Goal: Task Accomplishment & Management: Use online tool/utility

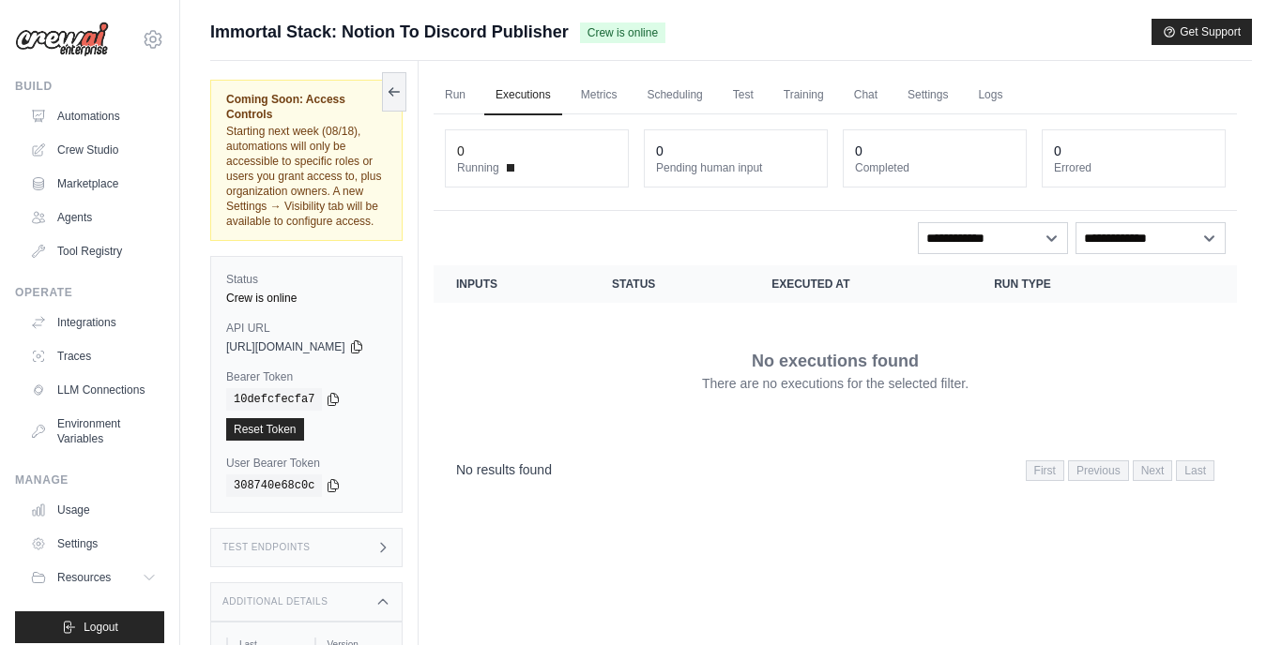
click at [484, 39] on span "Immortal Stack: Notion To Discord Publisher" at bounding box center [389, 32] width 358 height 26
click at [330, 340] on span "https://immortal-stack-notion-to-discord-publisher--2606733b.crewai.com" at bounding box center [285, 347] width 119 height 15
click at [364, 339] on icon at bounding box center [356, 346] width 15 height 15
click at [493, 36] on span "Immortal Stack: Notion To Discord Publisher" at bounding box center [389, 32] width 358 height 26
click at [617, 37] on span "Crew is online" at bounding box center [622, 33] width 85 height 21
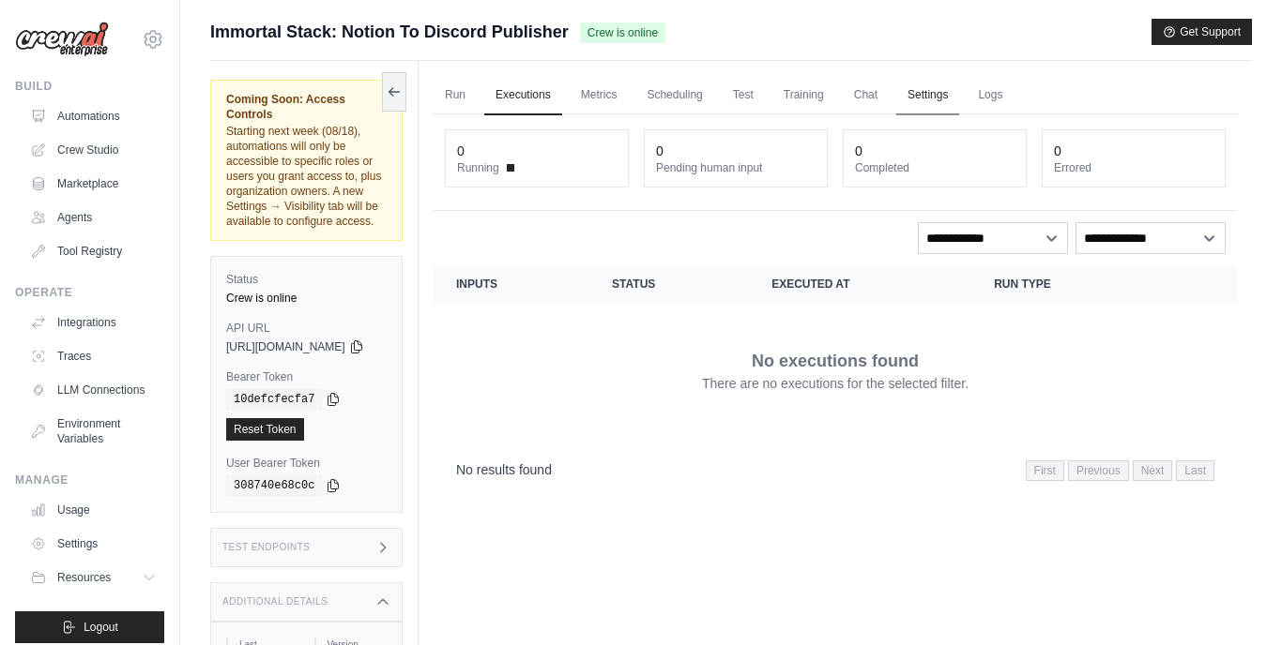
click at [959, 97] on link "Settings" at bounding box center [927, 95] width 63 height 39
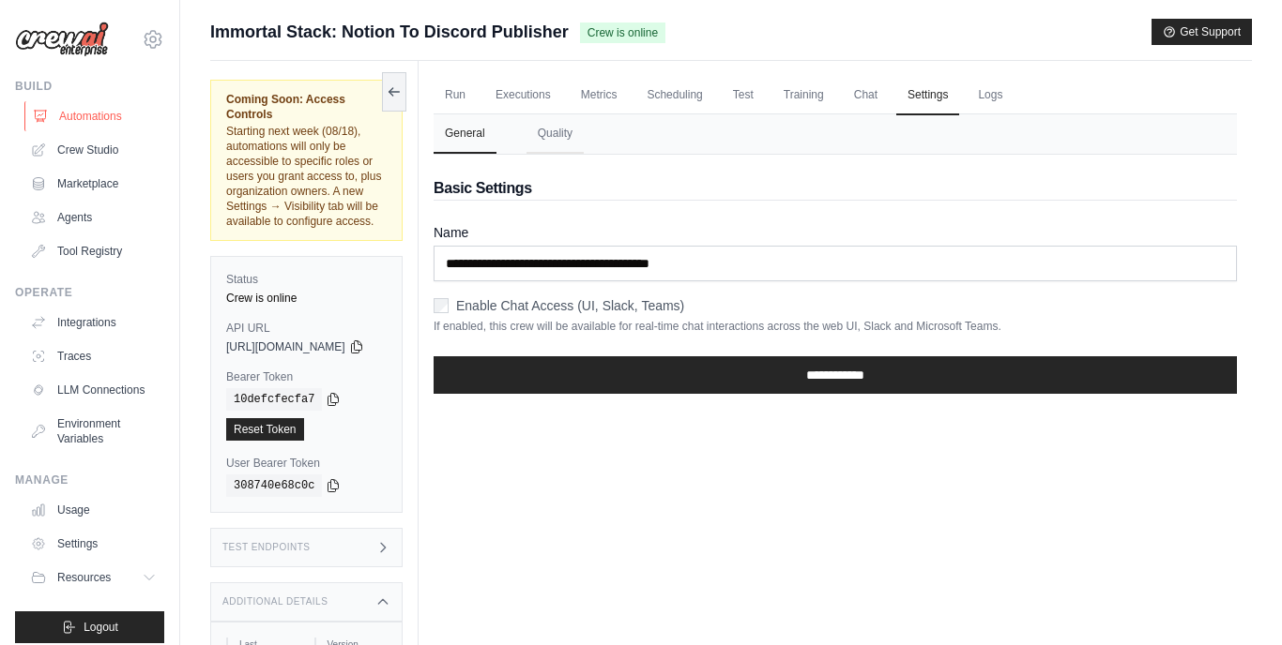
click at [97, 114] on link "Automations" at bounding box center [95, 116] width 142 height 30
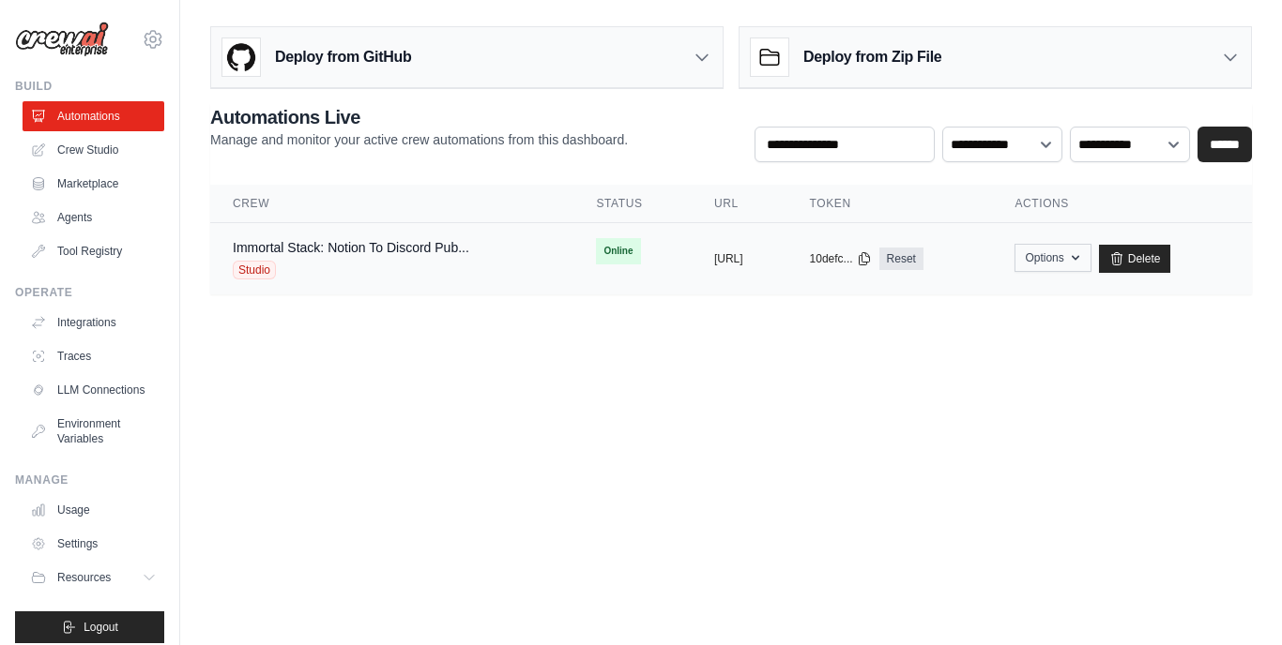
click at [1083, 258] on icon "button" at bounding box center [1075, 257] width 15 height 15
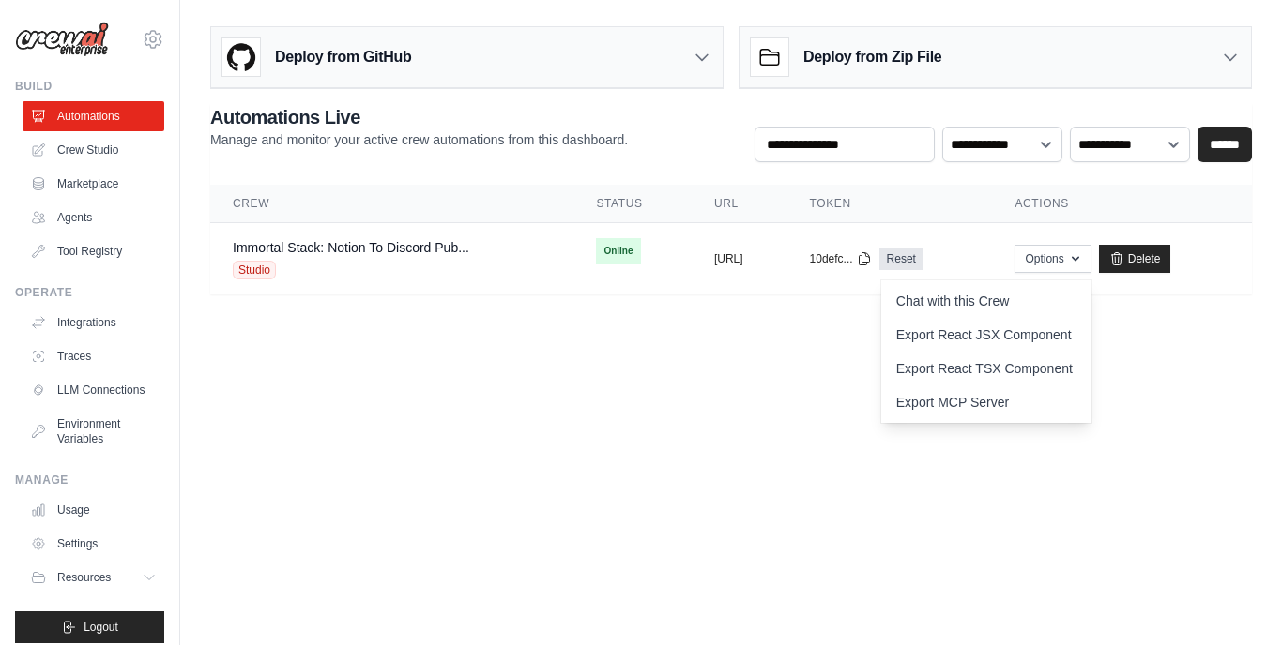
click at [753, 419] on body "tribesofhumanity1975@gmail.com Settings Build Automations Crew Studio Resources" at bounding box center [641, 322] width 1282 height 645
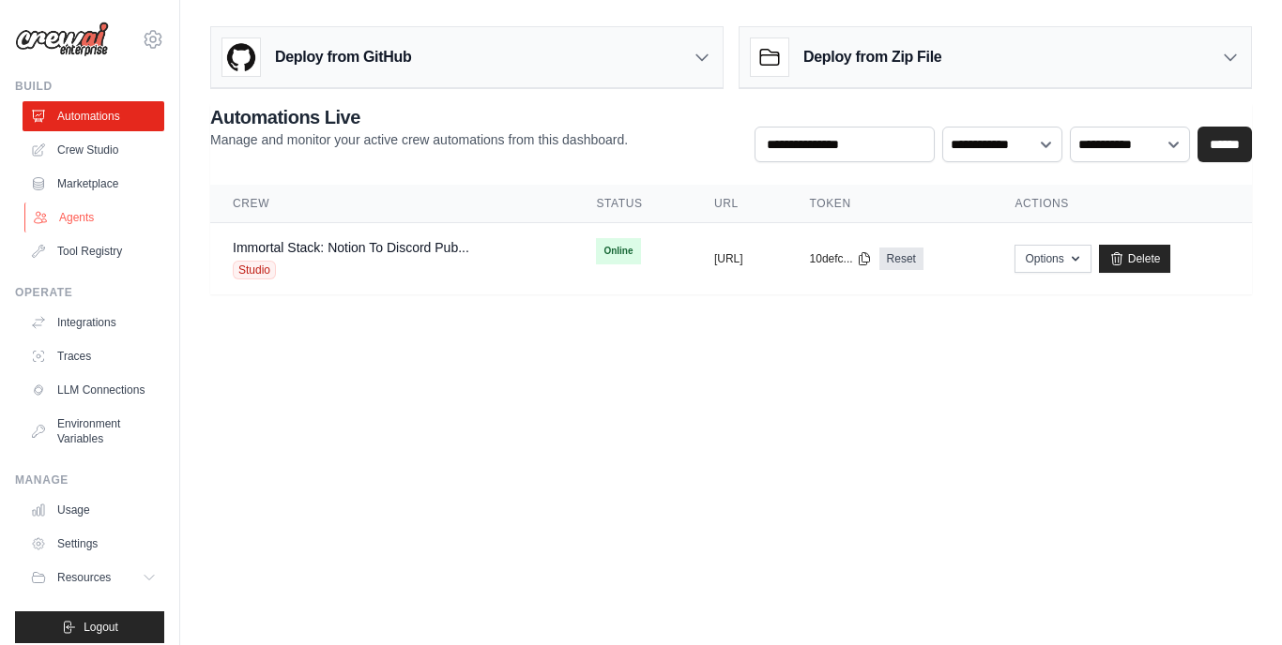
click at [82, 216] on link "Agents" at bounding box center [95, 218] width 142 height 30
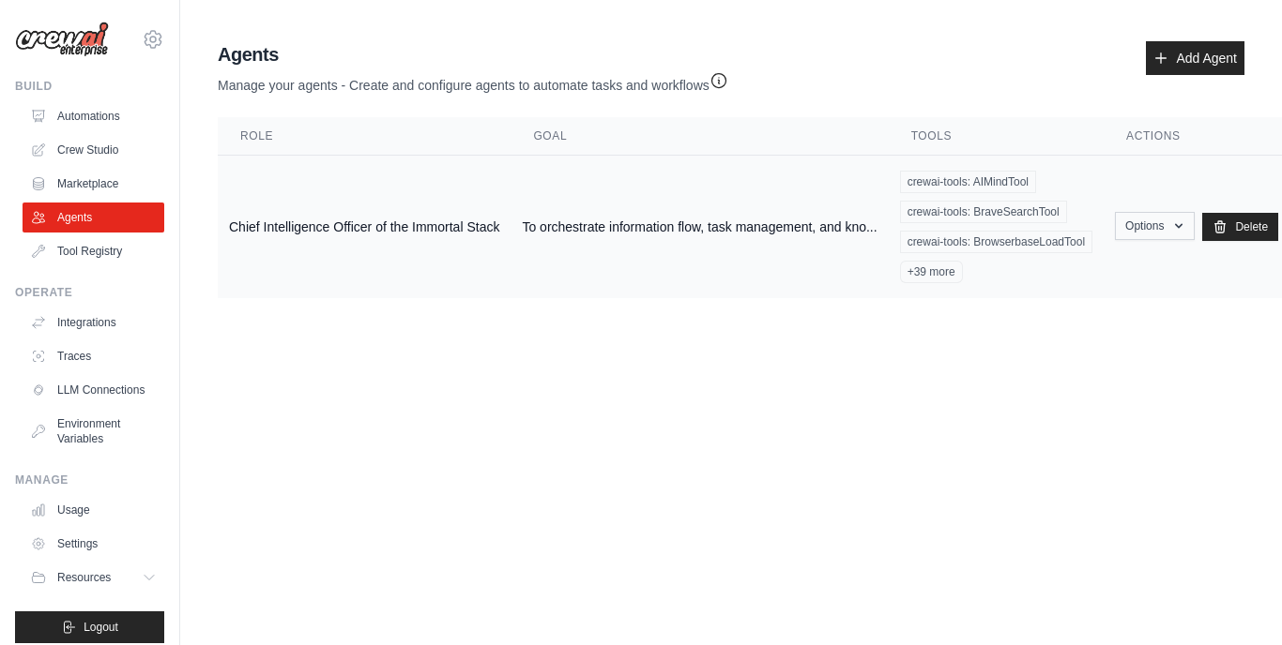
click at [1186, 227] on icon "button" at bounding box center [1178, 226] width 15 height 15
click at [1019, 371] on body "tribesofhumanity1975@gmail.com Settings Build Automations Crew Studio Resources" at bounding box center [641, 322] width 1282 height 645
click at [51, 109] on link "Automations" at bounding box center [95, 116] width 142 height 30
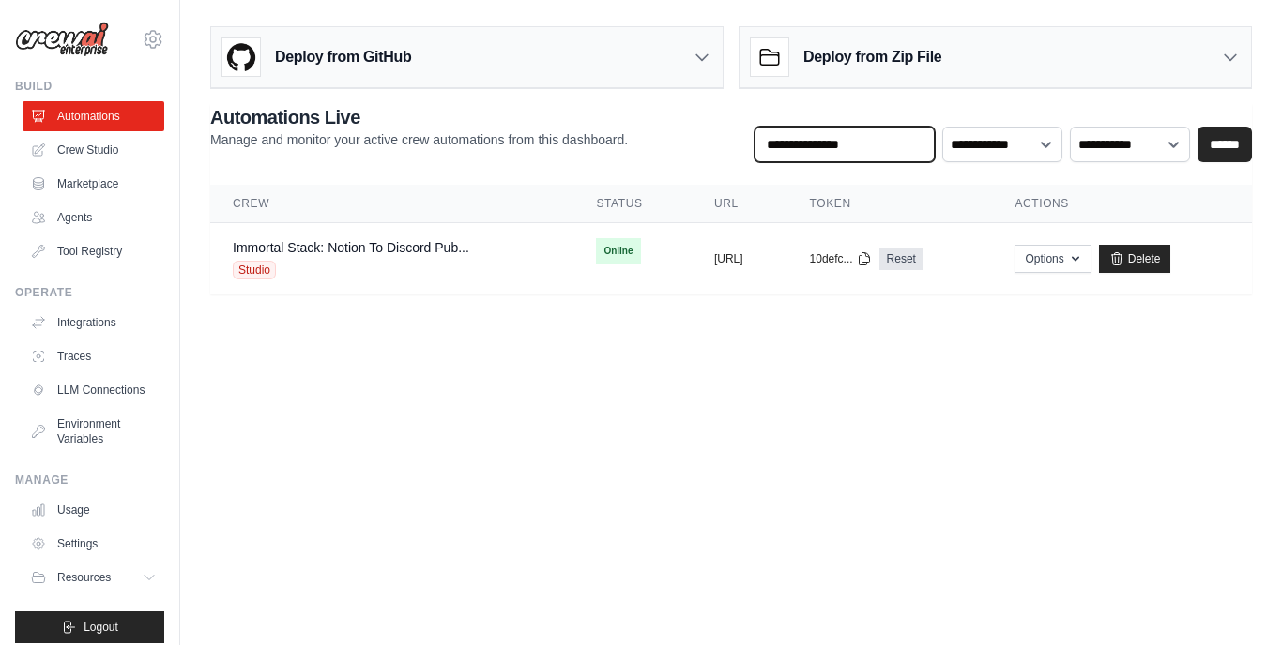
click at [913, 146] on input "text" at bounding box center [844, 145] width 180 height 36
click at [1090, 254] on button "Options" at bounding box center [1052, 258] width 76 height 28
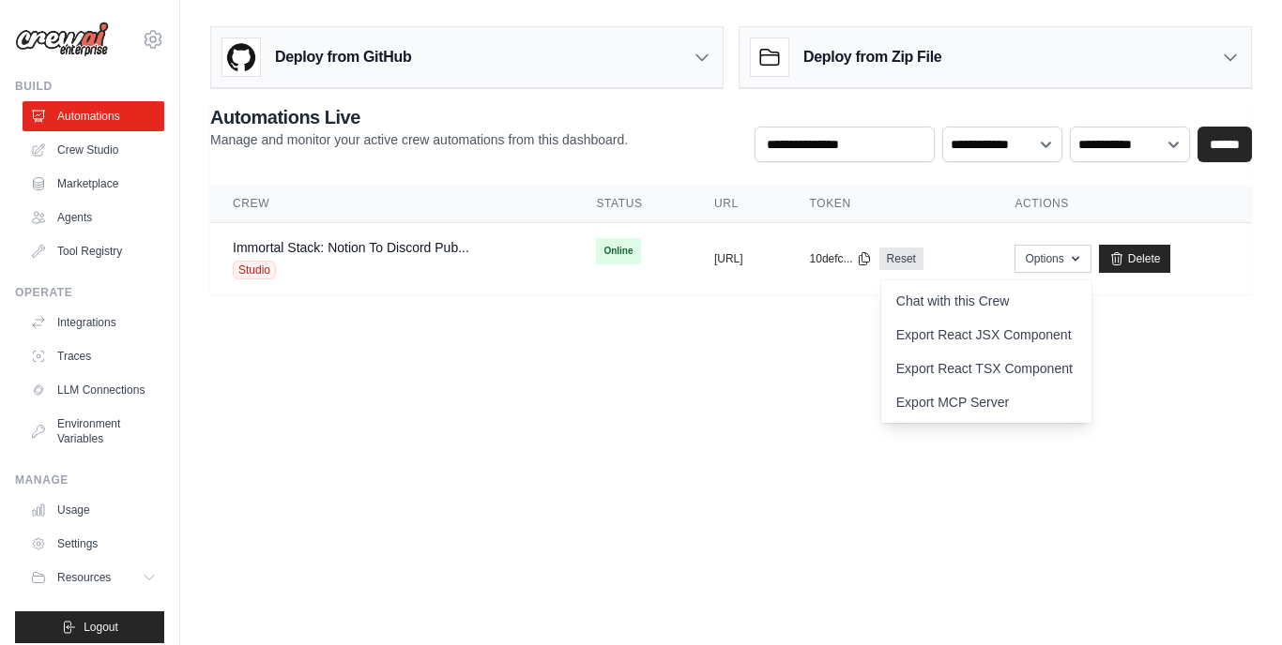
click at [731, 413] on body "tribesofhumanity1975@gmail.com Settings Build Automations Crew Studio Resources" at bounding box center [641, 322] width 1282 height 645
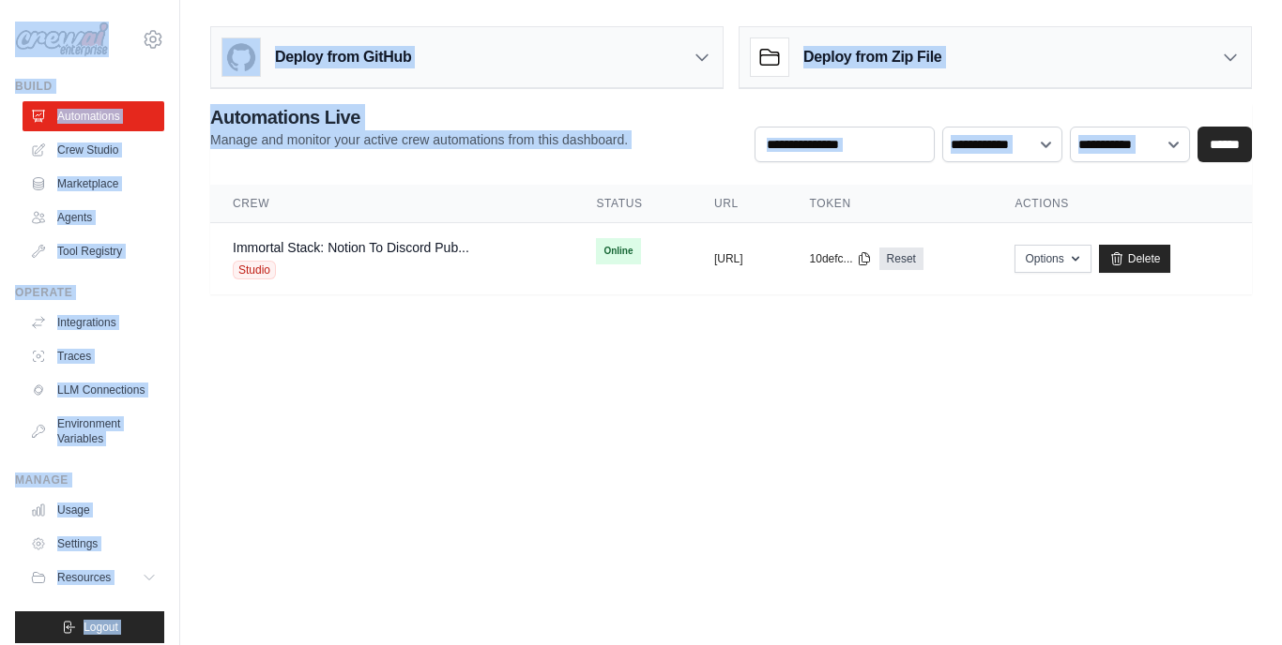
copy div "tribesofhumanity1975@gmail.com Settings Build Automations Crew Studio Marketpla…"
click at [789, 448] on body "tribesofhumanity1975@gmail.com Settings Build Automations Crew Studio Resources" at bounding box center [641, 322] width 1282 height 645
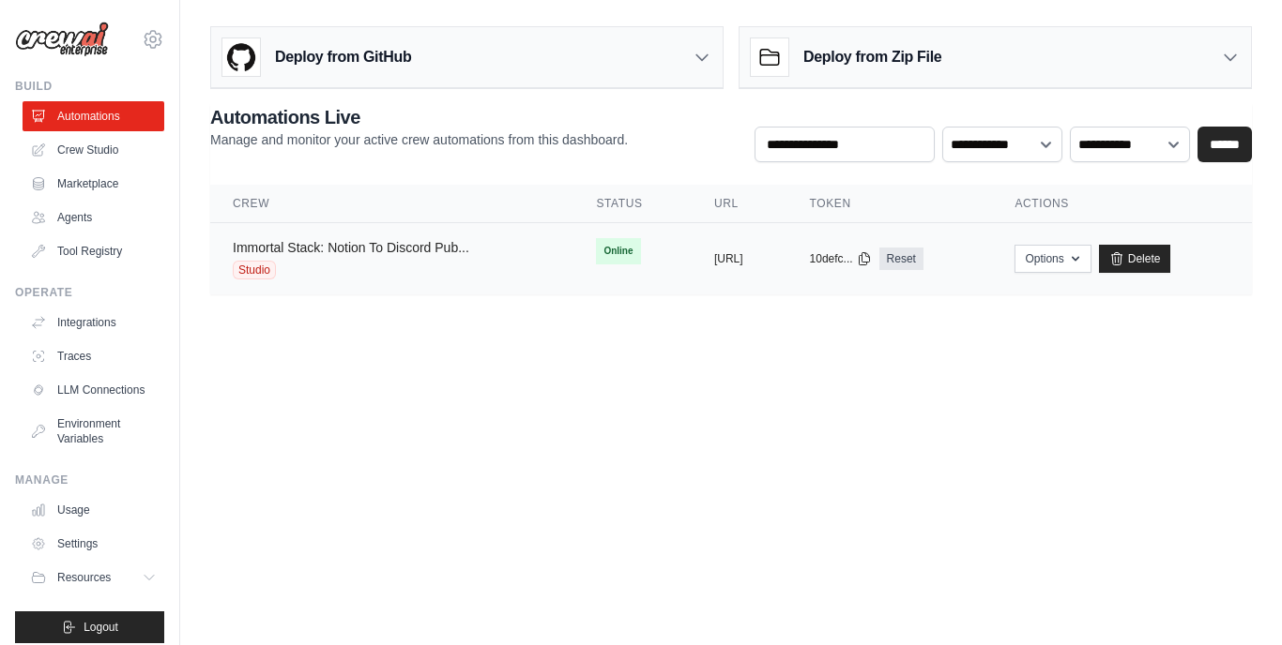
click at [437, 251] on link "Immortal Stack: Notion To Discord Pub..." at bounding box center [351, 247] width 236 height 15
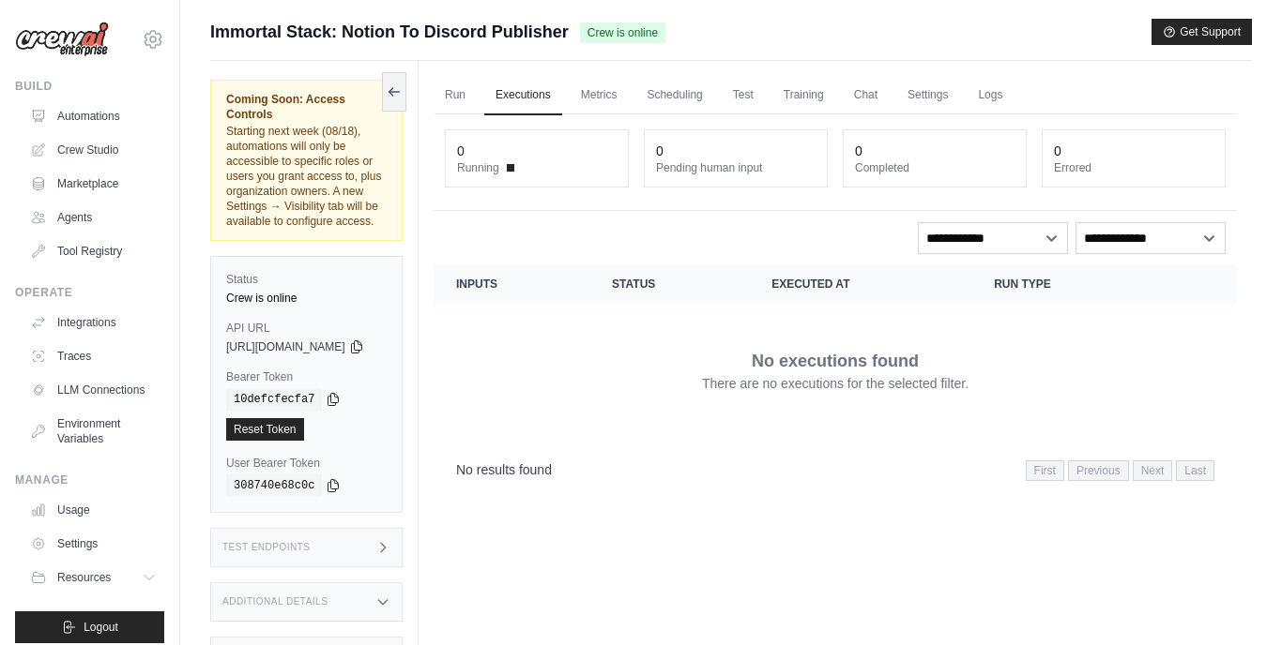
click at [788, 34] on div "Immortal Stack: Notion To Discord Publisher Crew is online Get Support" at bounding box center [730, 32] width 1041 height 26
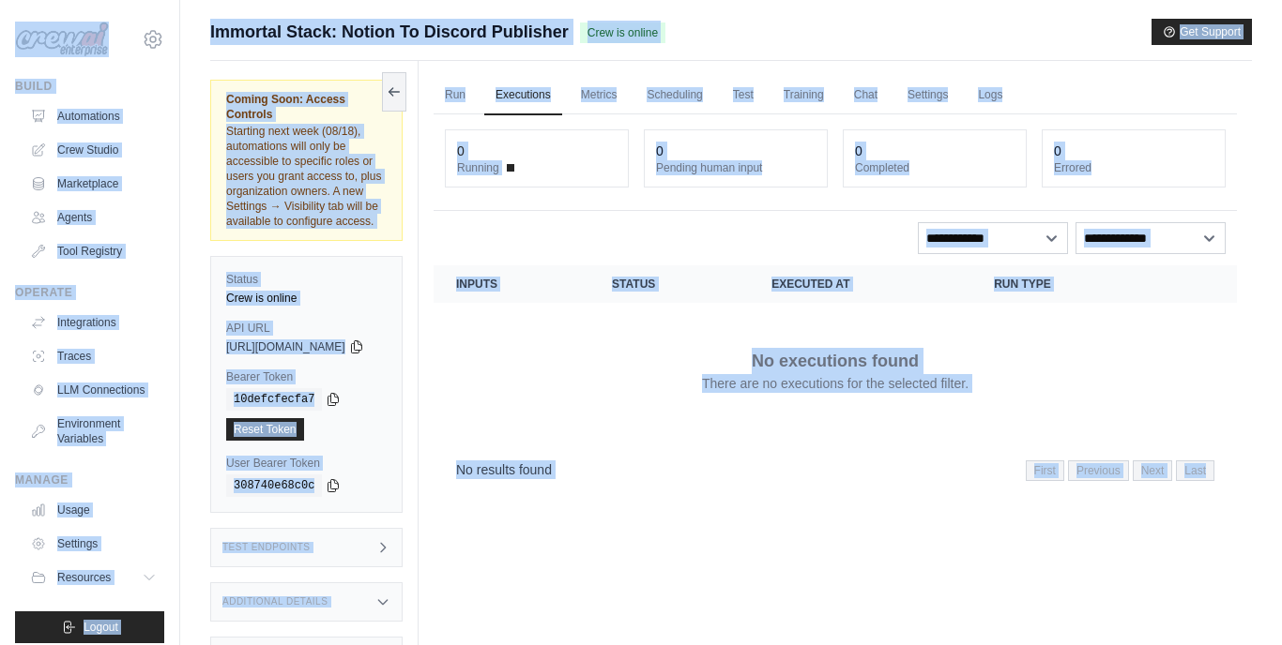
copy div "tribesofhumanity1975@gmail.com Settings Build Automations Crew Studio Marketpla…"
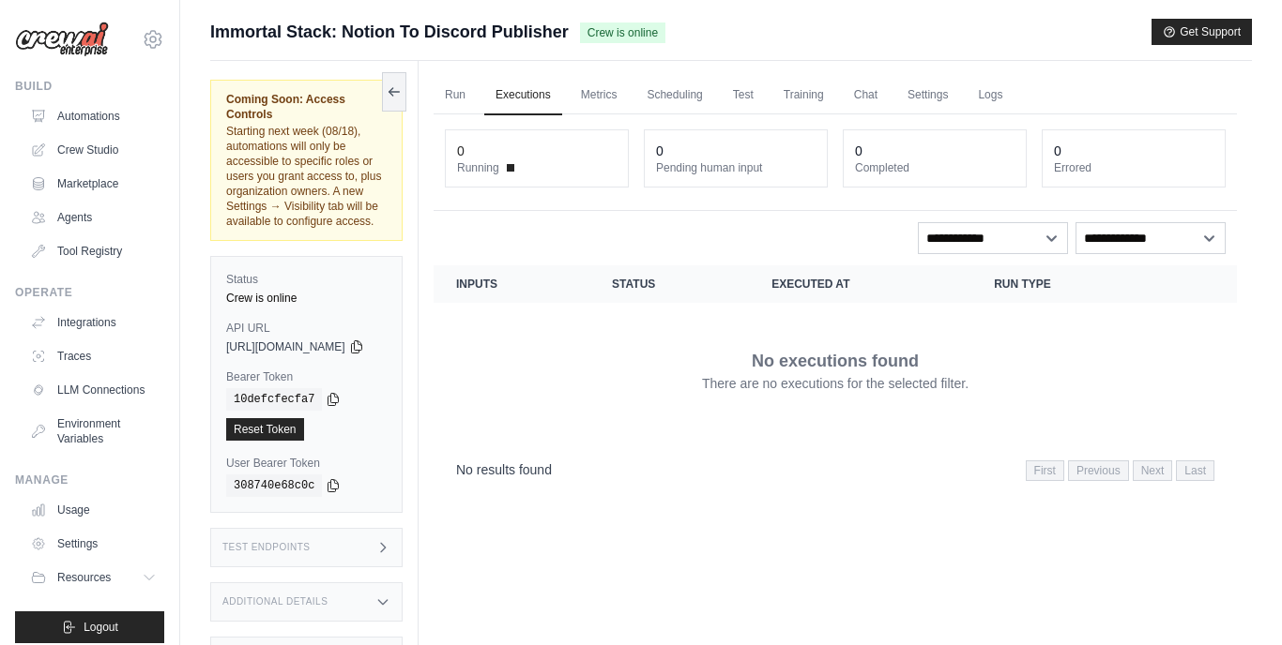
click at [1121, 390] on div "No executions found There are no executions for the selected filter." at bounding box center [835, 370] width 758 height 105
click at [106, 148] on link "Crew Studio" at bounding box center [95, 150] width 142 height 30
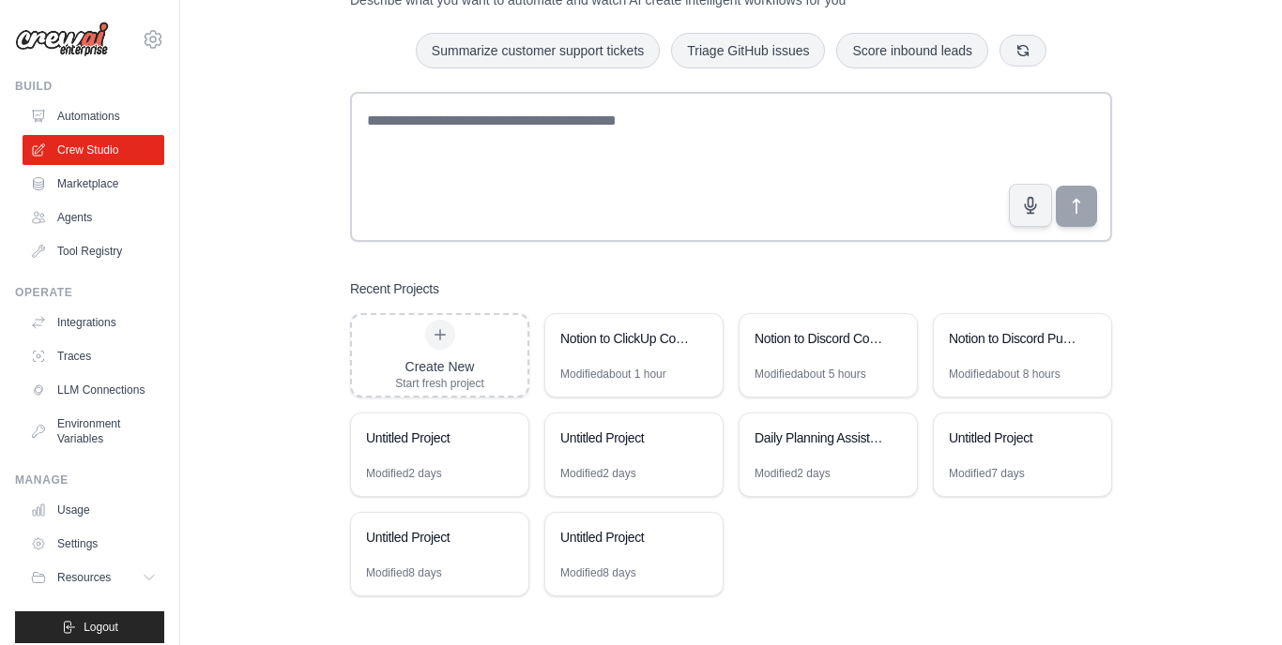
scroll to position [87, 0]
click at [992, 341] on div "Notion to Discord Publisher (Immortal Stack)" at bounding box center [1012, 339] width 129 height 19
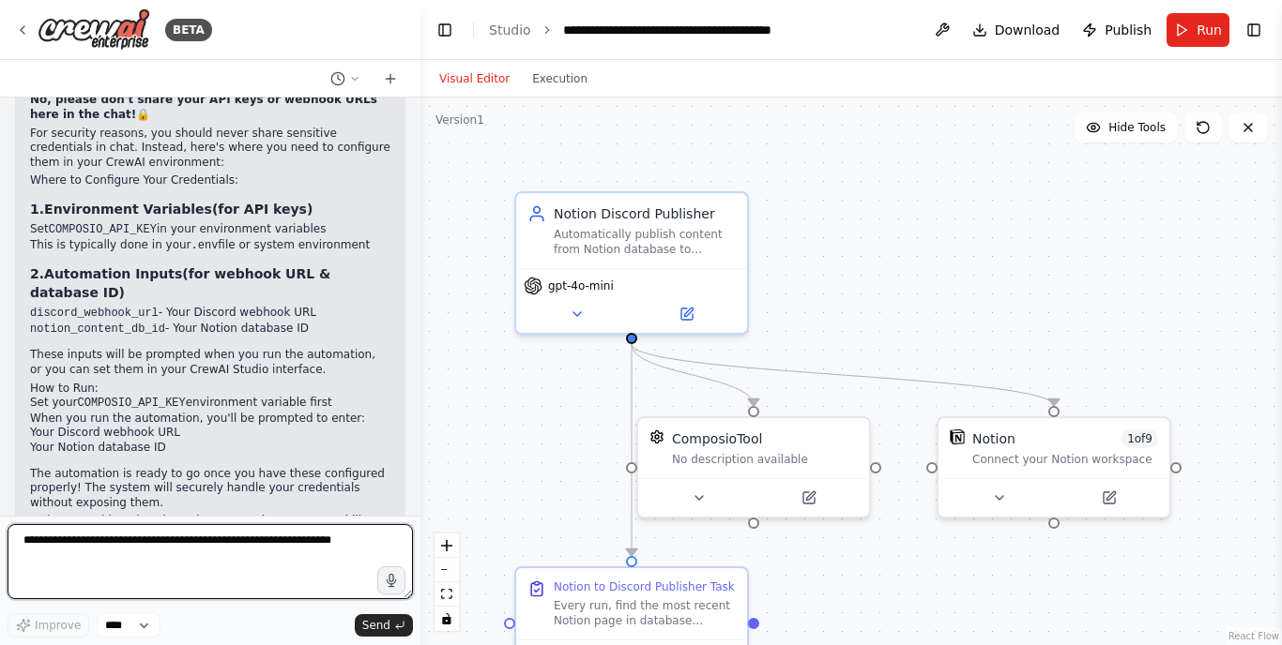
click at [75, 560] on textarea at bounding box center [210, 561] width 405 height 75
paste textarea "**********"
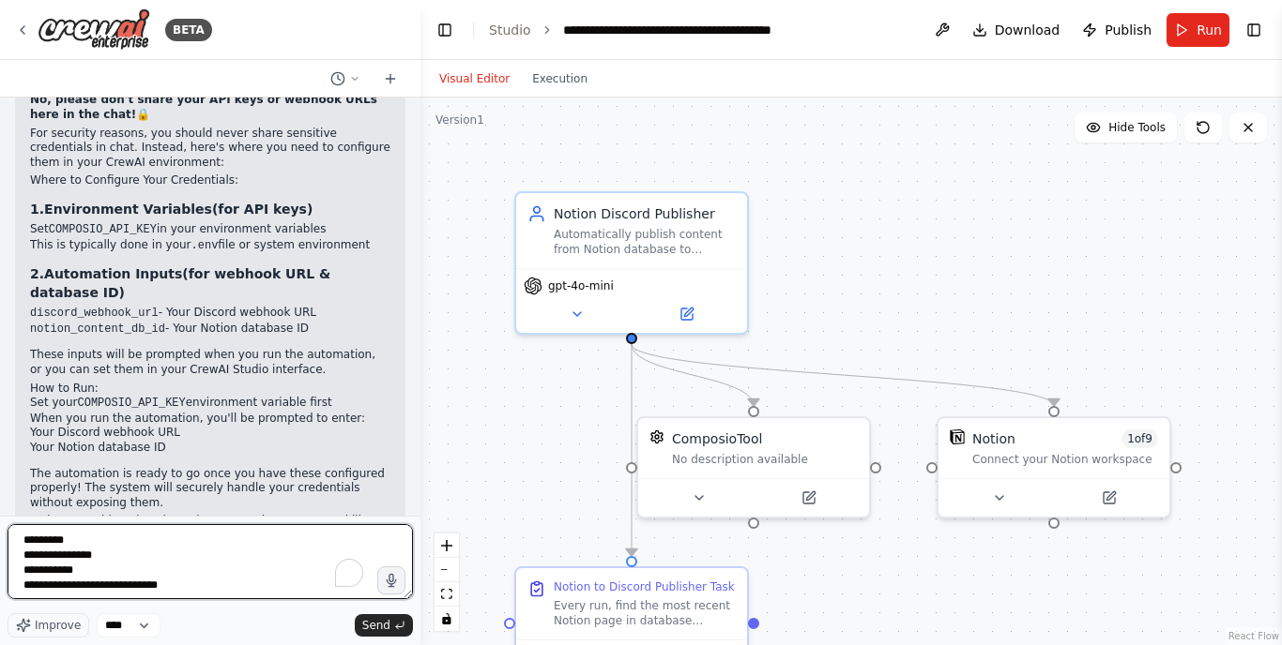
type textarea "**********"
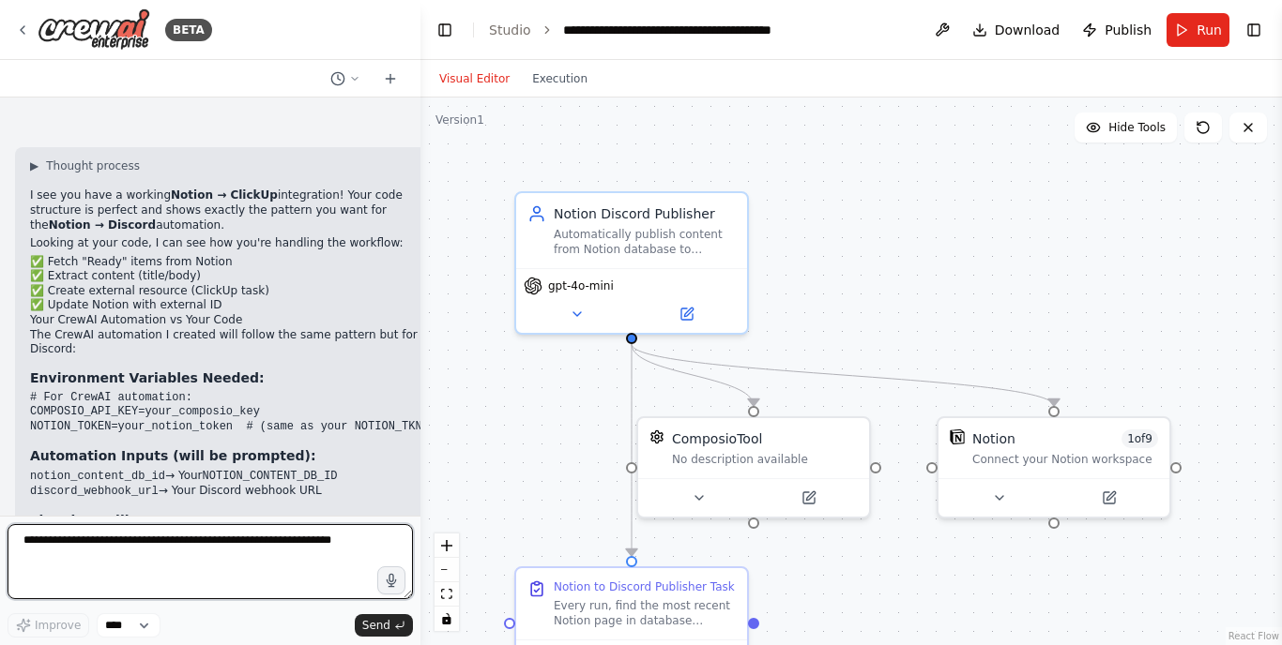
scroll to position [4442, 0]
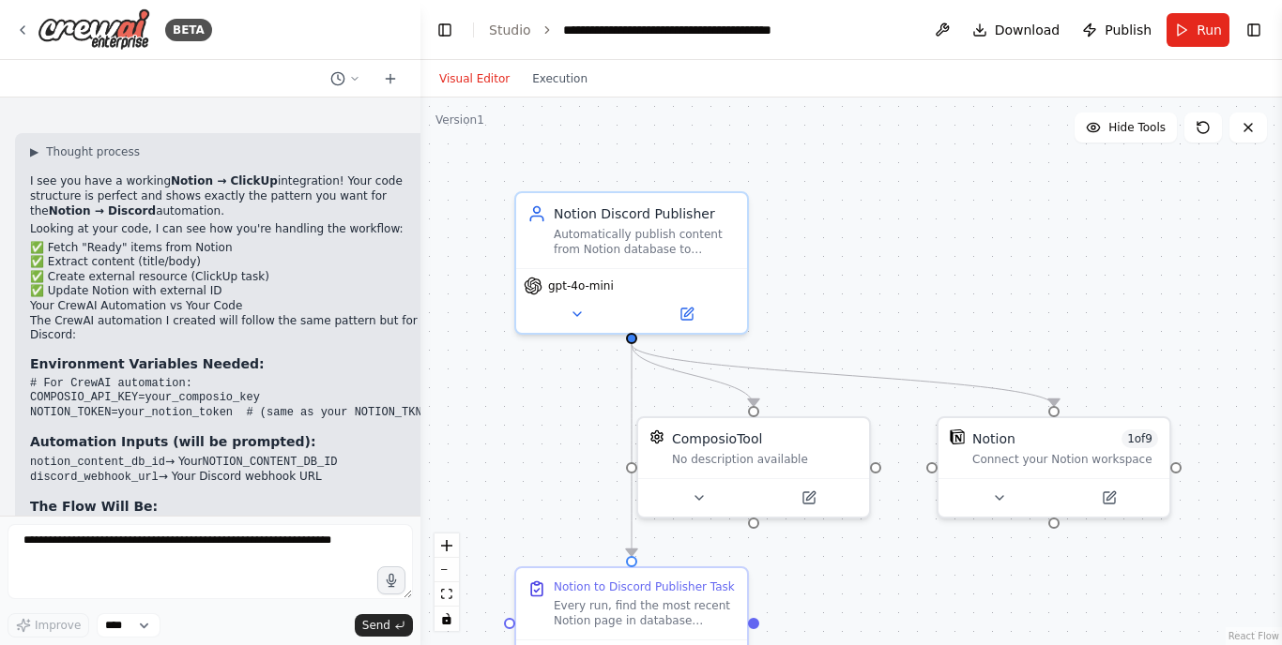
click at [273, 597] on h2 "Key Difference:" at bounding box center [229, 604] width 399 height 15
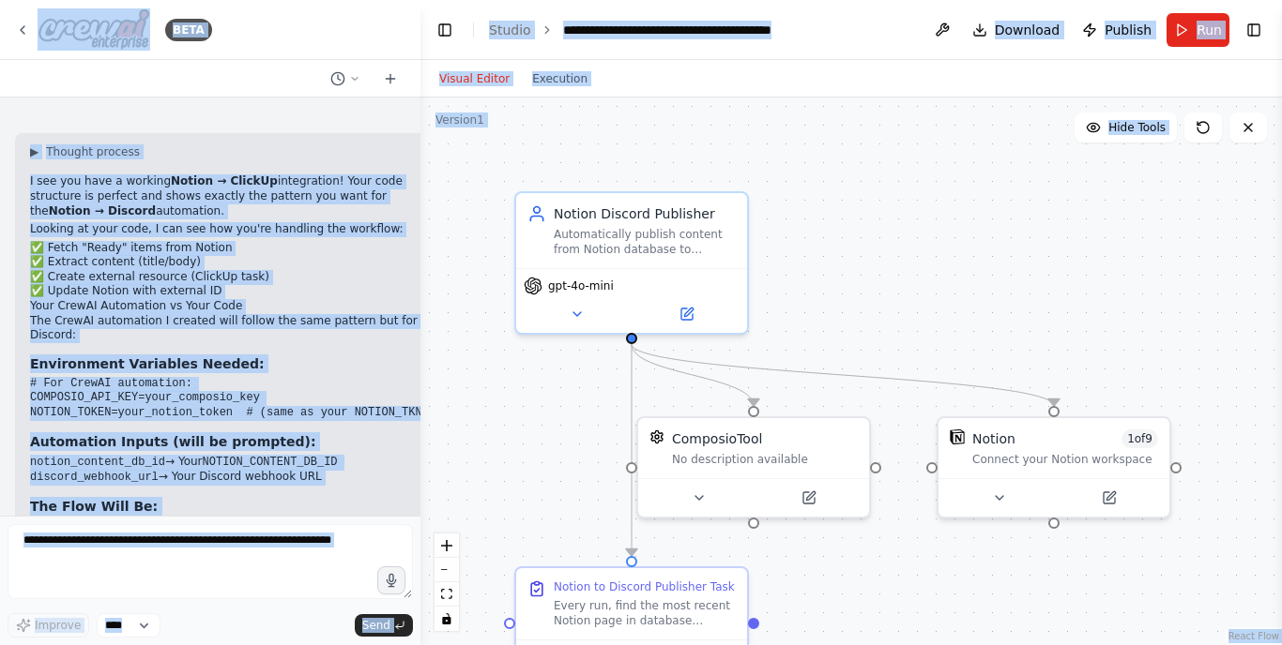
copy body "BETA Hello! I'm the CrewAI assistant. What kind of automation do you want to bu…"
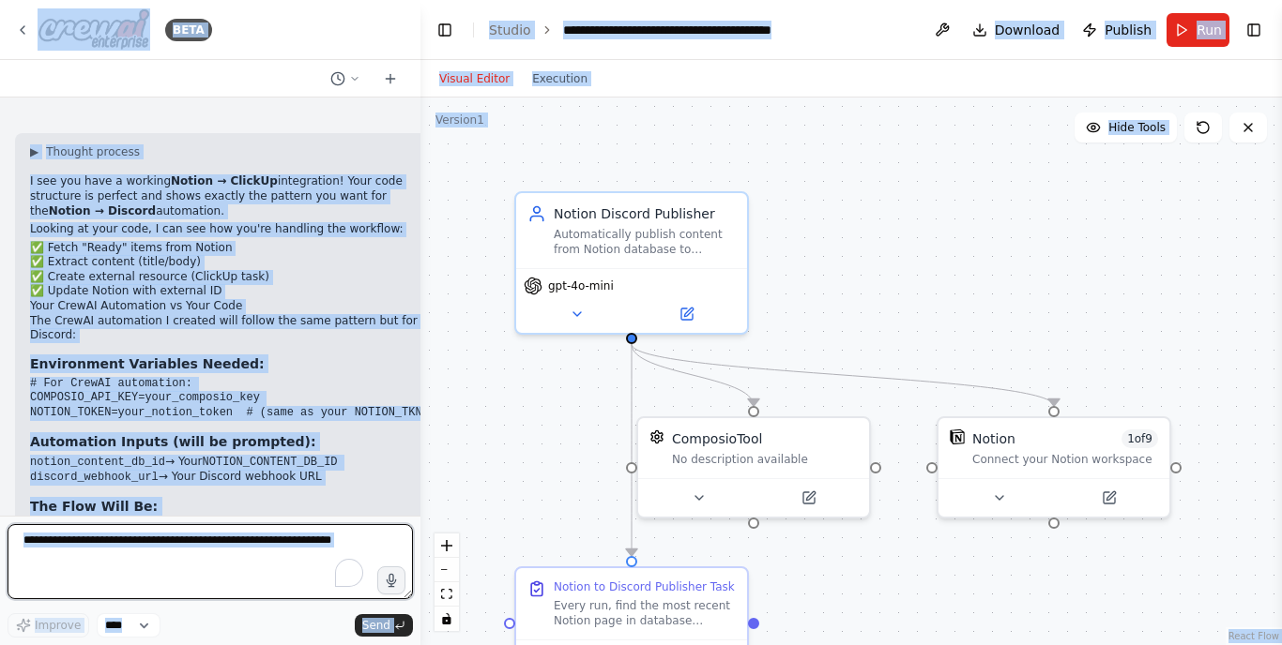
click at [240, 563] on textarea "To enrich screen reader interactions, please activate Accessibility in Grammarl…" at bounding box center [210, 561] width 405 height 75
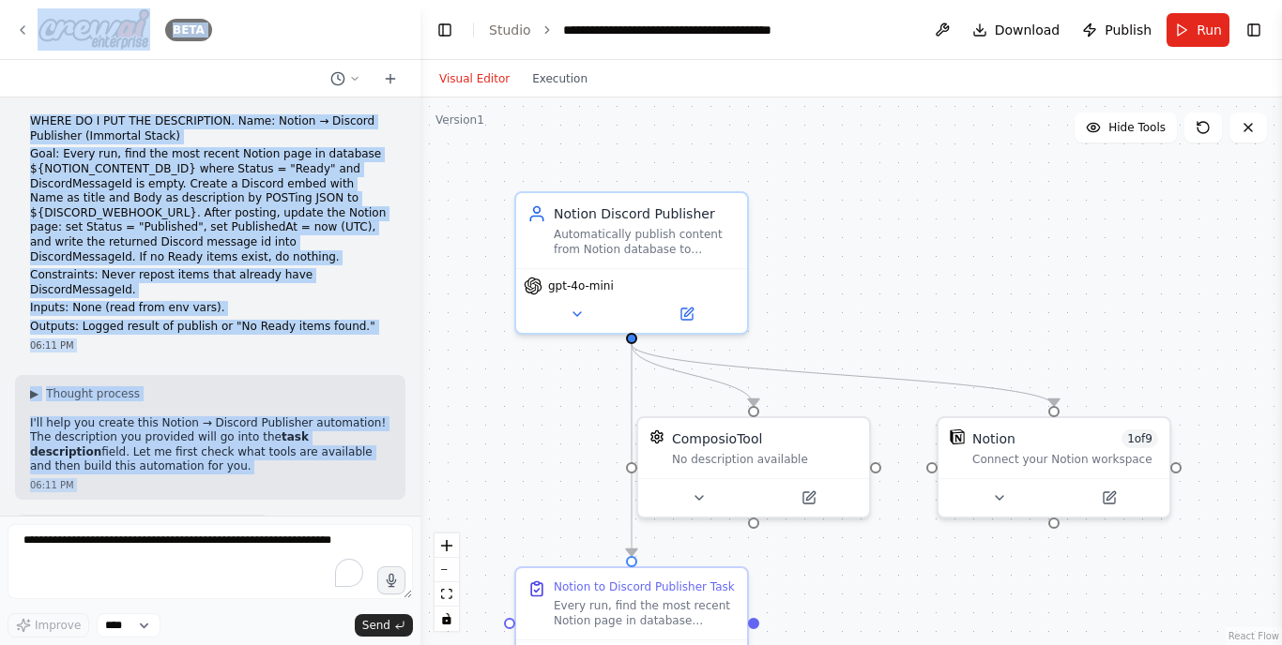
scroll to position [0, 0]
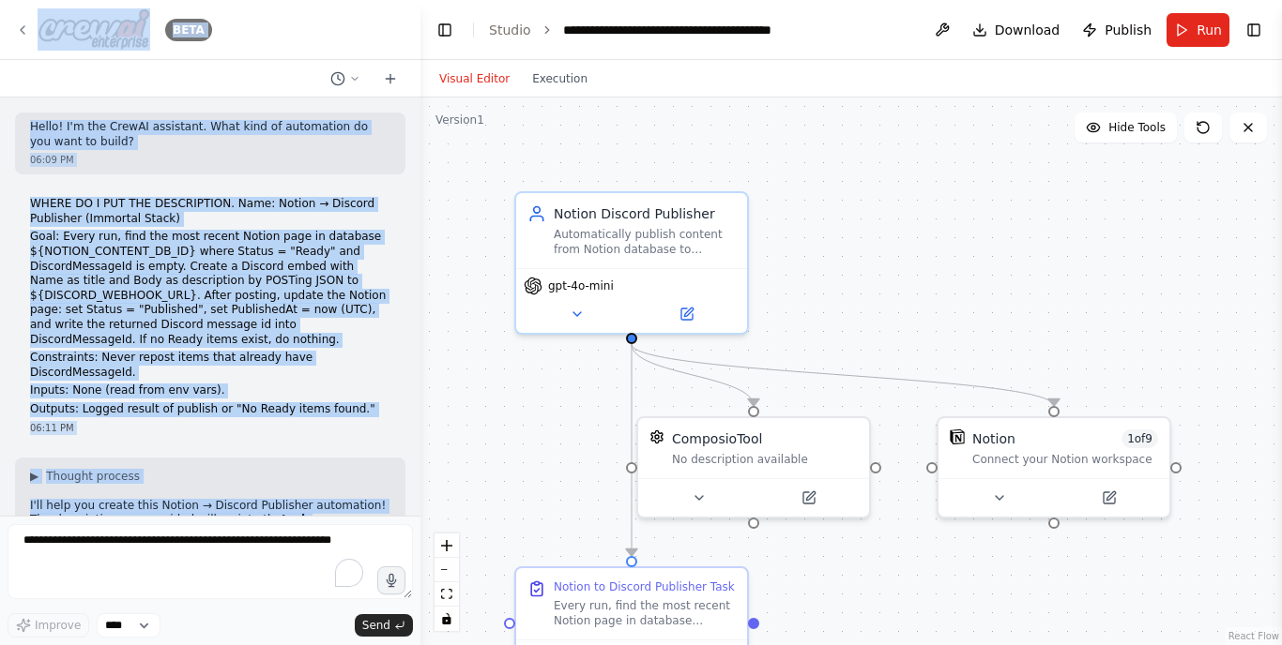
drag, startPoint x: 99, startPoint y: 486, endPoint x: 116, endPoint y: 42, distance: 444.1
click at [116, 42] on div "BETA Hello! I'm the CrewAI assistant. What kind of automation do you want to bu…" at bounding box center [210, 322] width 420 height 645
copy div "BETA Hello! I'm the CrewAI assistant. What kind of automation do you want to bu…"
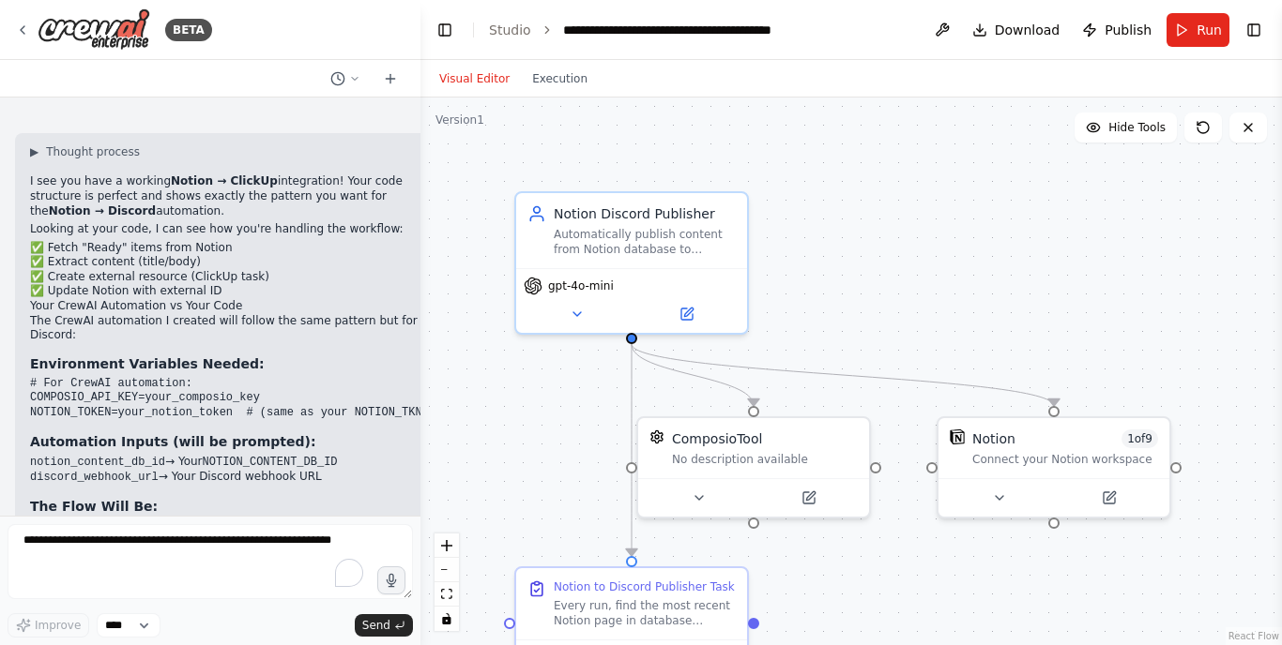
drag, startPoint x: 32, startPoint y: 440, endPoint x: 83, endPoint y: 476, distance: 62.7
copy p "The CrewAI automation will handle the same workflow but with Discord webhooks i…"
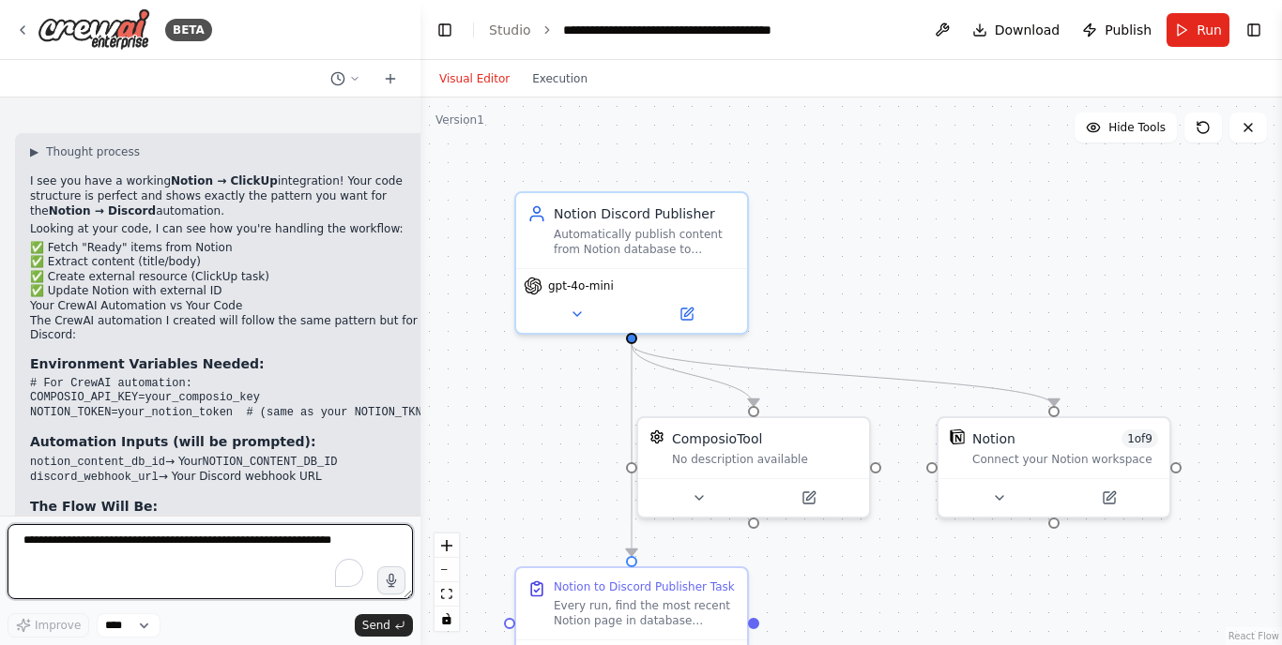
click at [104, 548] on textarea "To enrich screen reader interactions, please activate Accessibility in Grammarl…" at bounding box center [210, 561] width 405 height 75
type textarea "***"
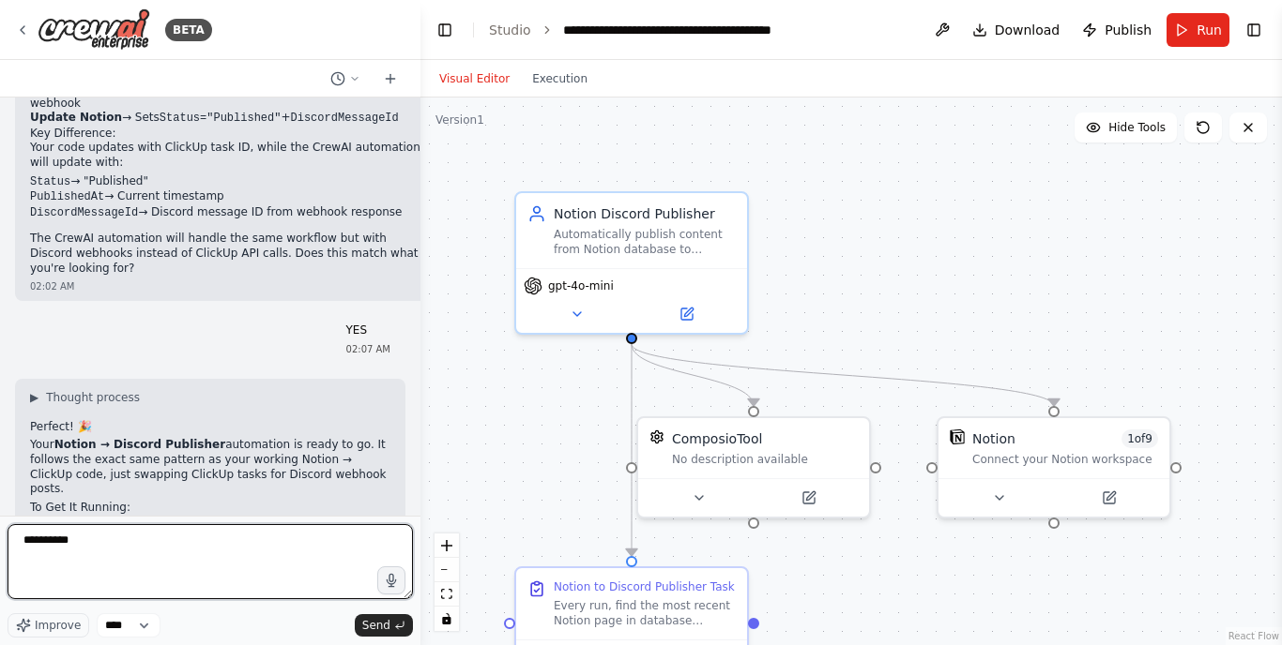
type textarea "**********"
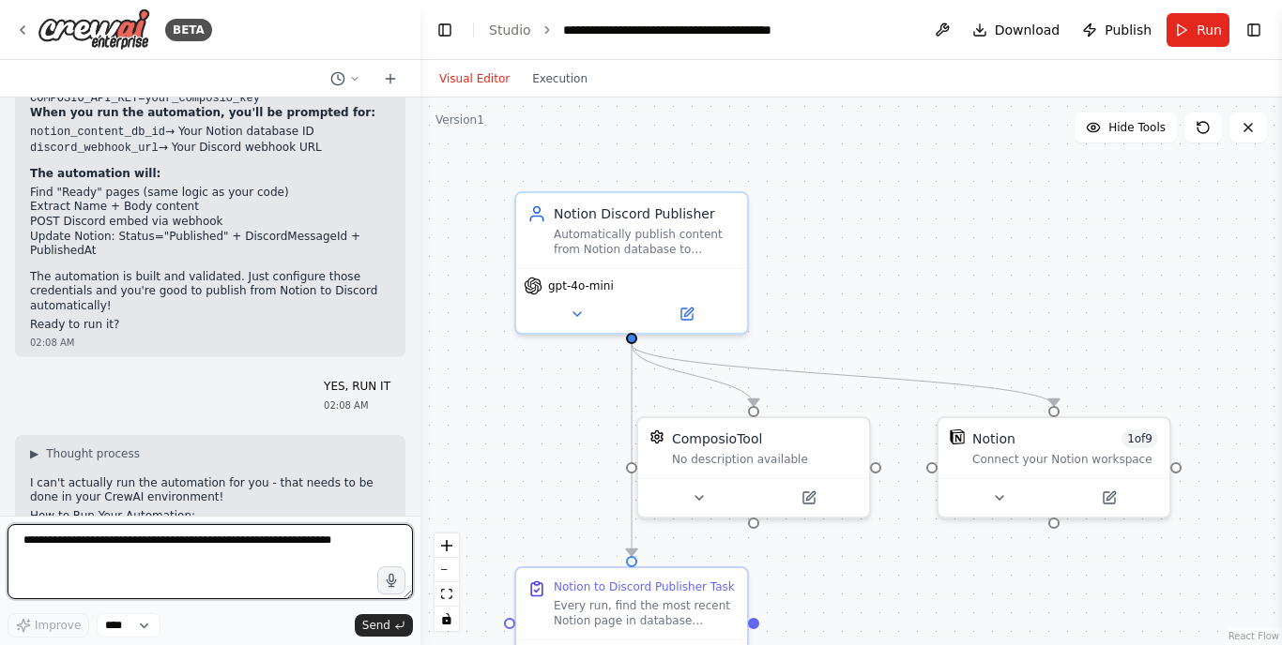
scroll to position [5353, 0]
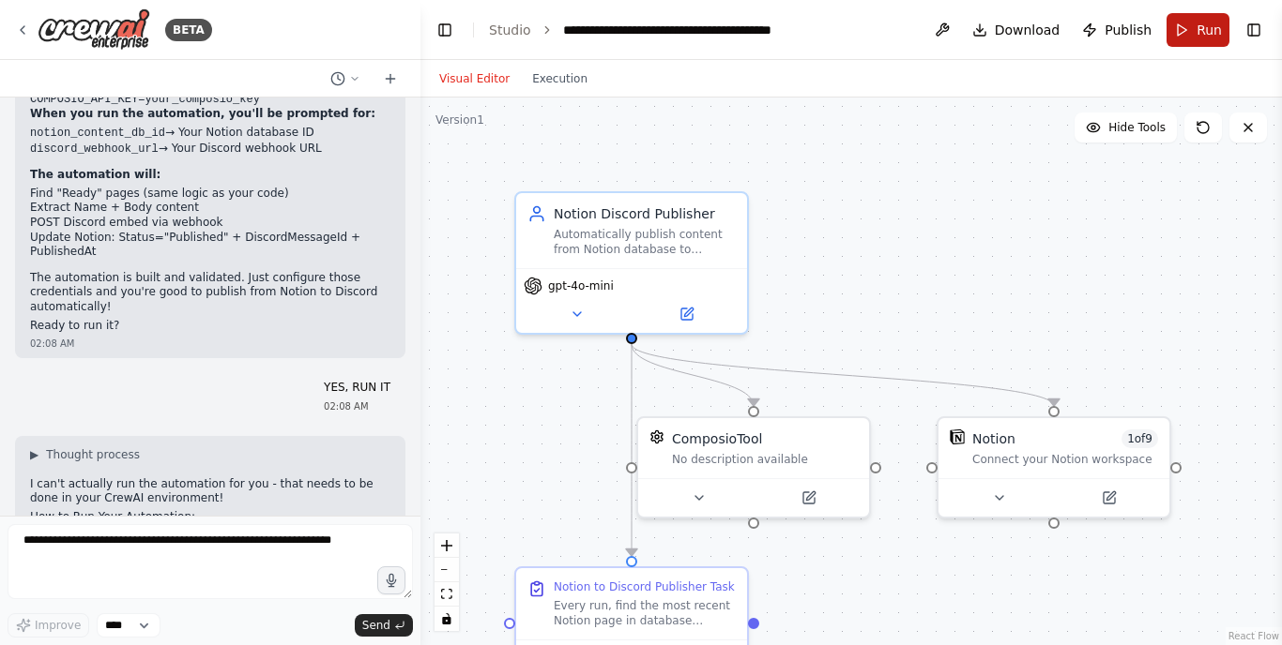
click at [1196, 31] on button "Run" at bounding box center [1197, 30] width 63 height 34
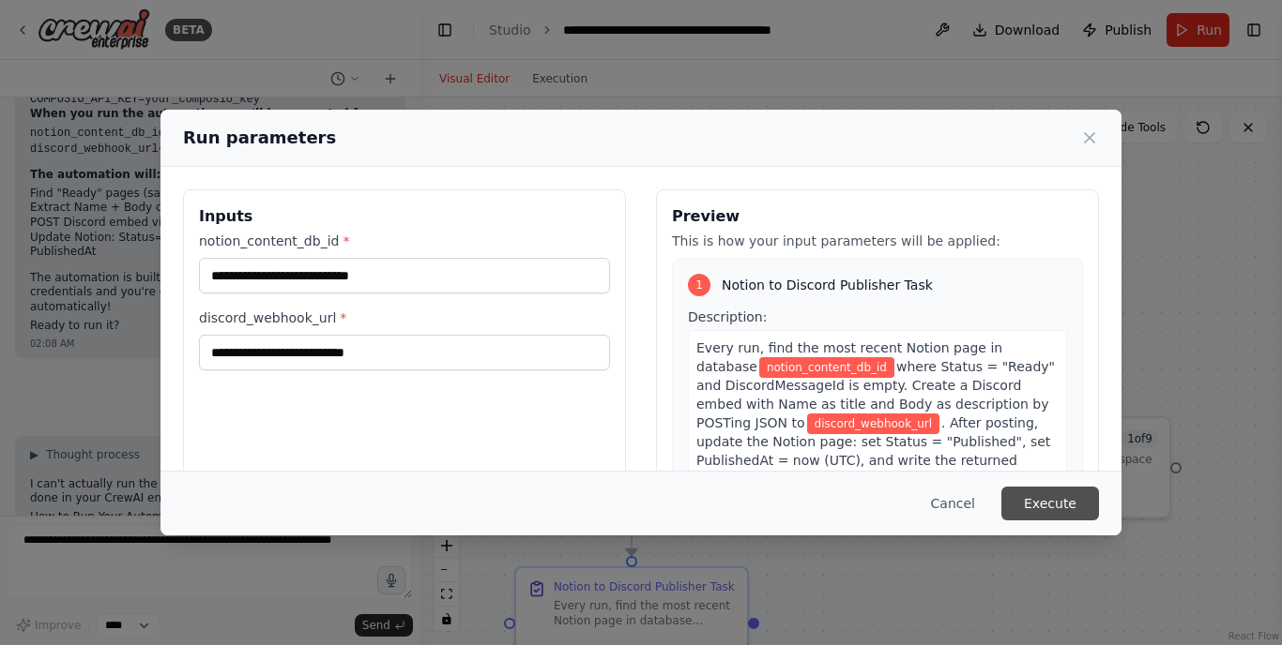
click at [1049, 498] on button "Execute" at bounding box center [1050, 504] width 98 height 34
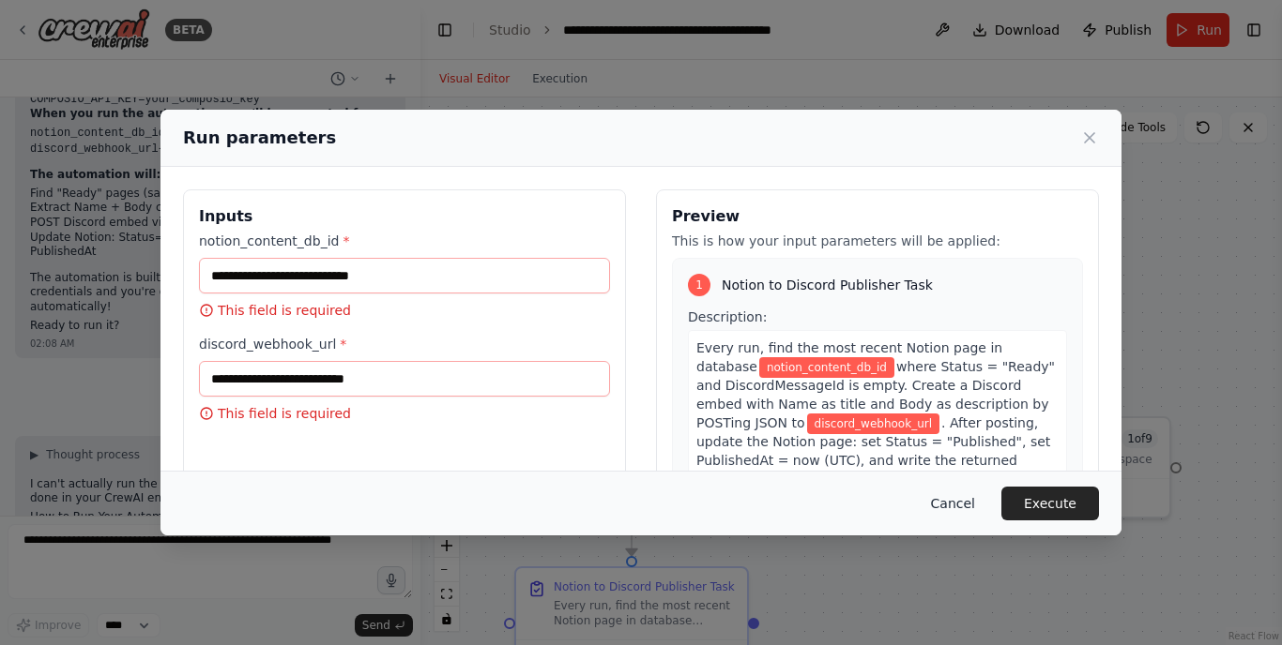
click at [959, 508] on button "Cancel" at bounding box center [953, 504] width 74 height 34
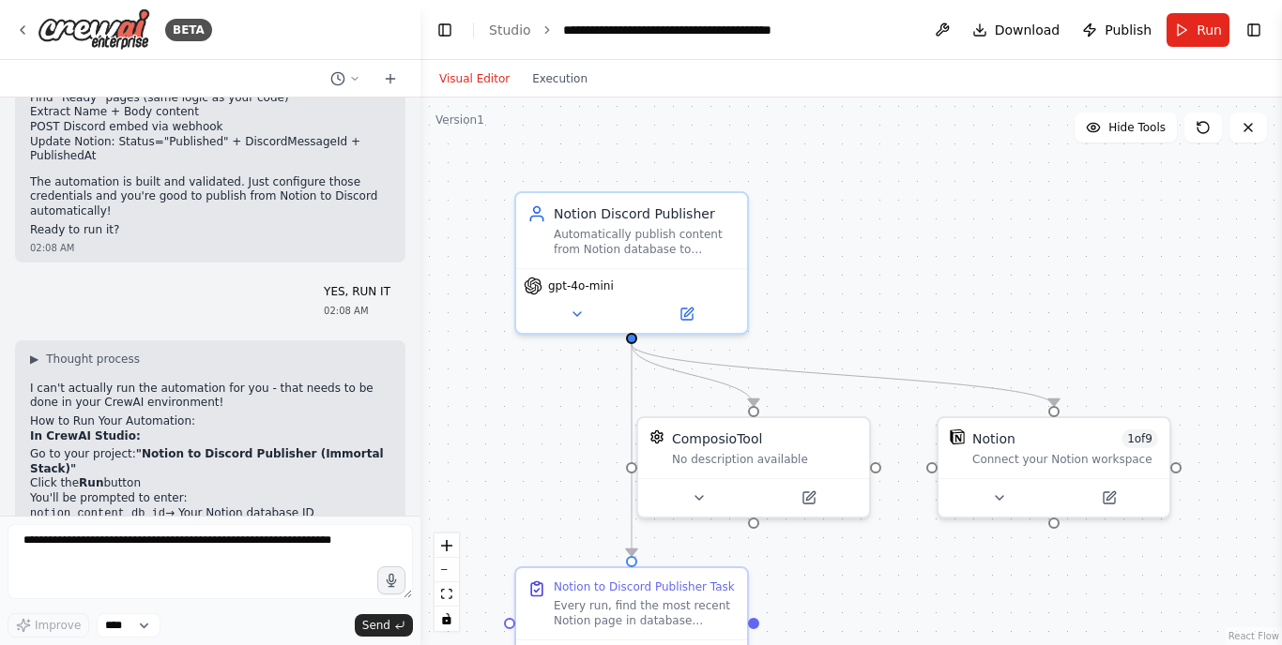
scroll to position [0, 0]
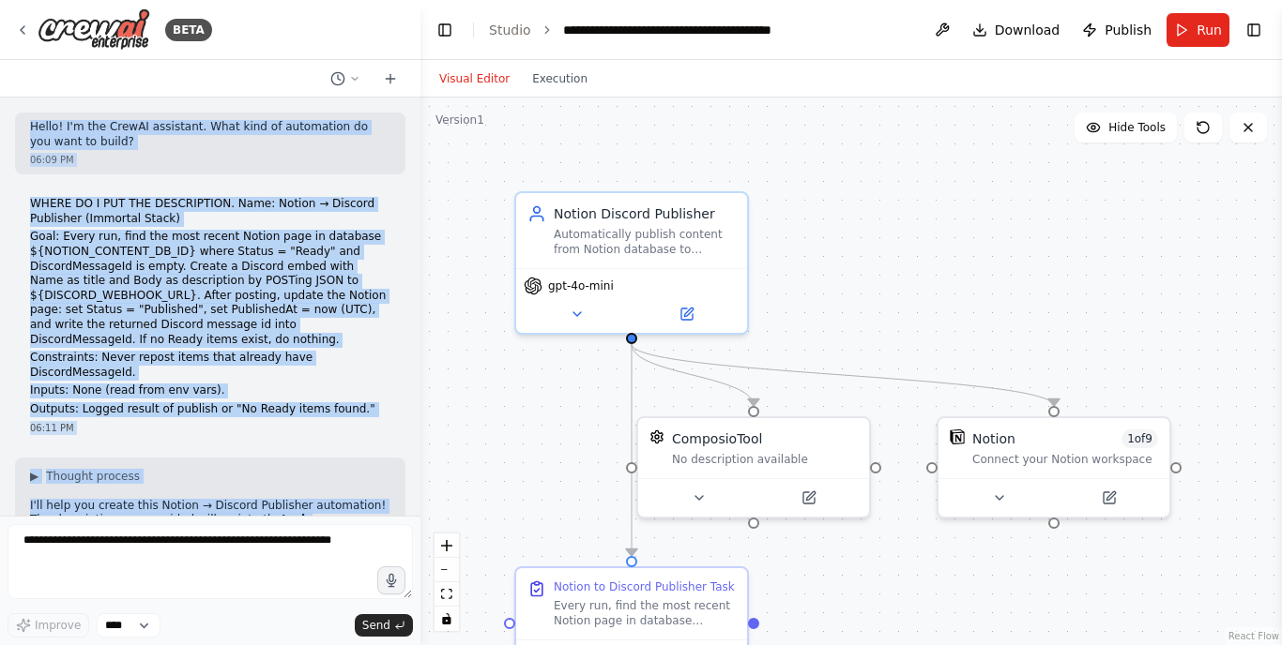
drag, startPoint x: 387, startPoint y: 473, endPoint x: 118, endPoint y: 90, distance: 468.0
click at [118, 90] on div "BETA Hello! I'm the CrewAI assistant. What kind of automation do you want to bu…" at bounding box center [210, 322] width 420 height 645
copy div "Hello! I'm the CrewAI assistant. What kind of automation do you want to build? …"
click at [392, 80] on icon at bounding box center [390, 78] width 15 height 15
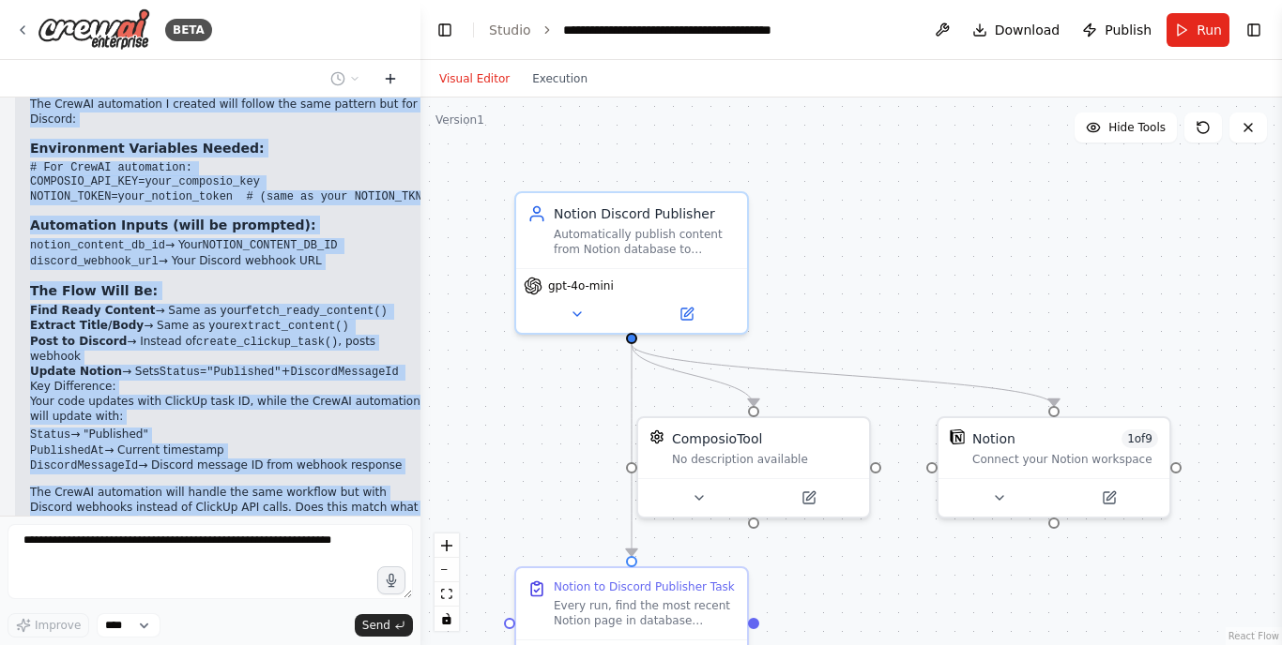
scroll to position [271, 0]
